Goal: Check status: Check status

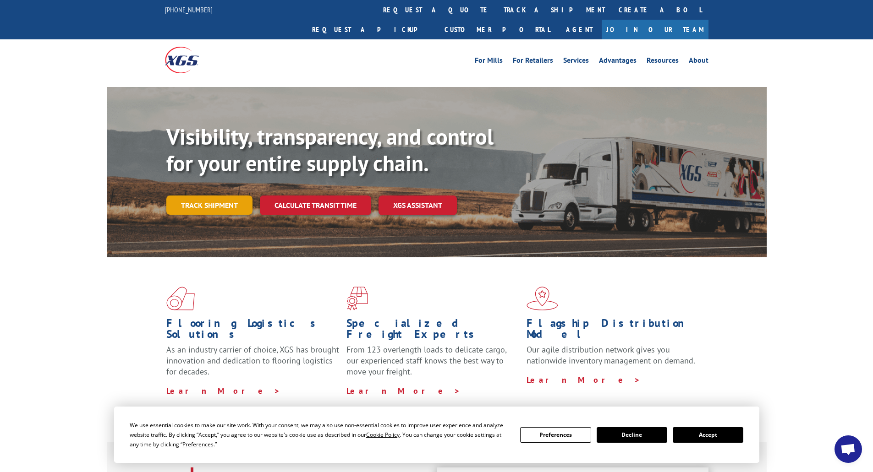
click at [205, 196] on link "Track shipment" at bounding box center [209, 205] width 86 height 19
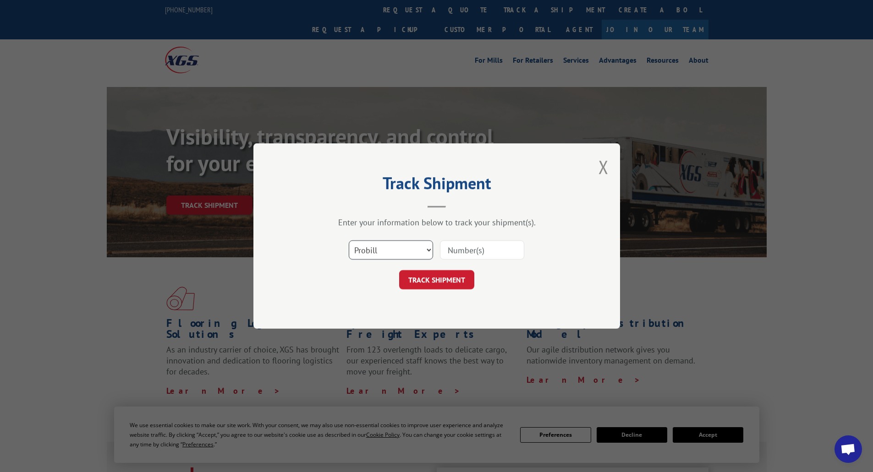
click at [388, 252] on select "Select category... Probill BOL PO" at bounding box center [391, 250] width 84 height 19
drag, startPoint x: 356, startPoint y: 246, endPoint x: 360, endPoint y: 250, distance: 5.5
click at [357, 246] on select "Select category... Probill BOL PO" at bounding box center [391, 250] width 84 height 19
click at [469, 251] on input at bounding box center [482, 250] width 84 height 19
type input "17597651"
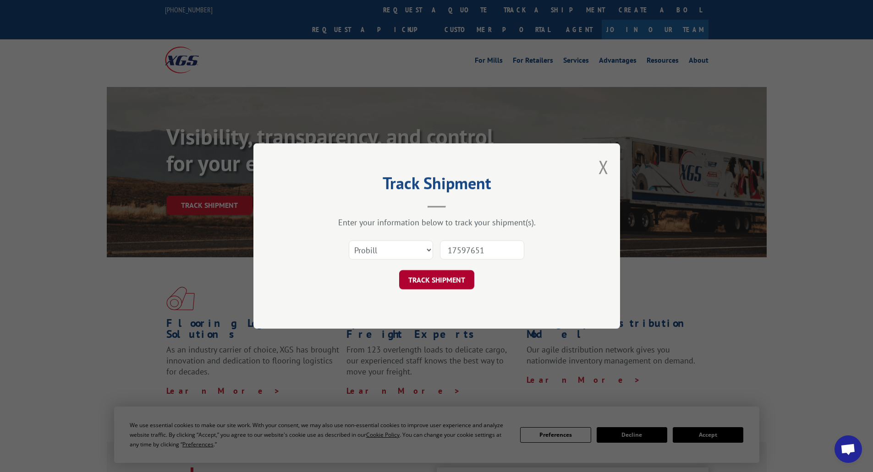
click at [438, 282] on button "TRACK SHIPMENT" at bounding box center [436, 279] width 75 height 19
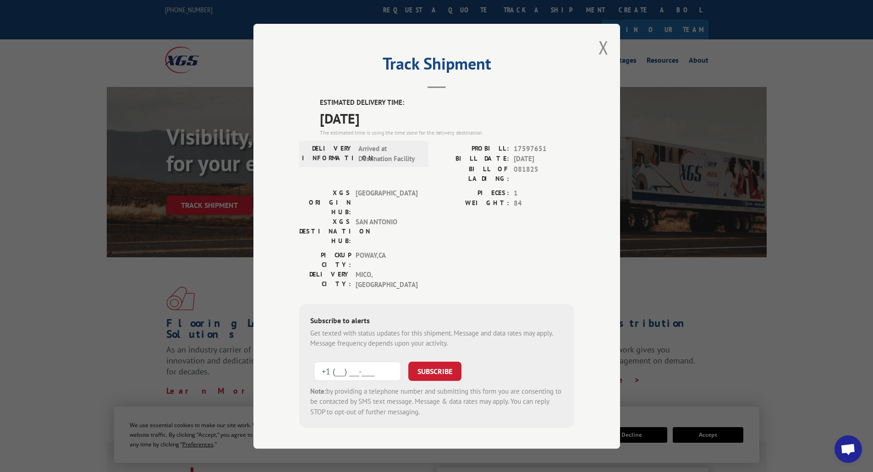
drag, startPoint x: 335, startPoint y: 320, endPoint x: 395, endPoint y: 327, distance: 59.9
click at [343, 361] on input "+1 (___) ___-____" at bounding box center [357, 370] width 87 height 19
type input "[PHONE_NUMBER]"
click at [414, 361] on button "SUBSCRIBE" at bounding box center [434, 370] width 53 height 19
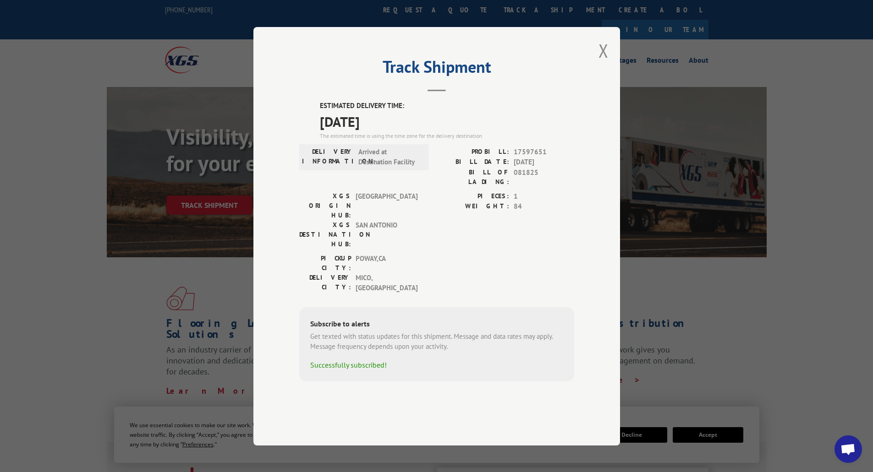
click at [602, 63] on button "Close modal" at bounding box center [603, 50] width 10 height 24
